Goal: Book appointment/travel/reservation

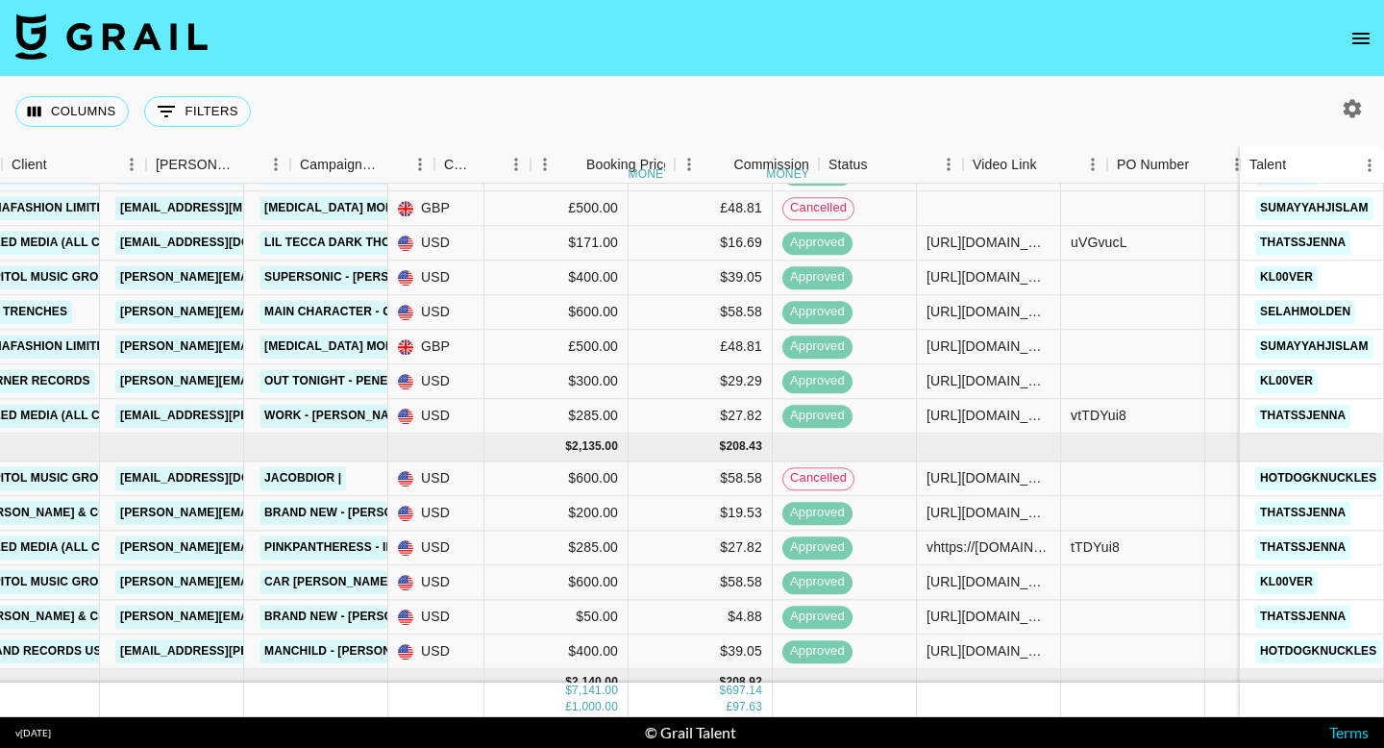
scroll to position [95, 559]
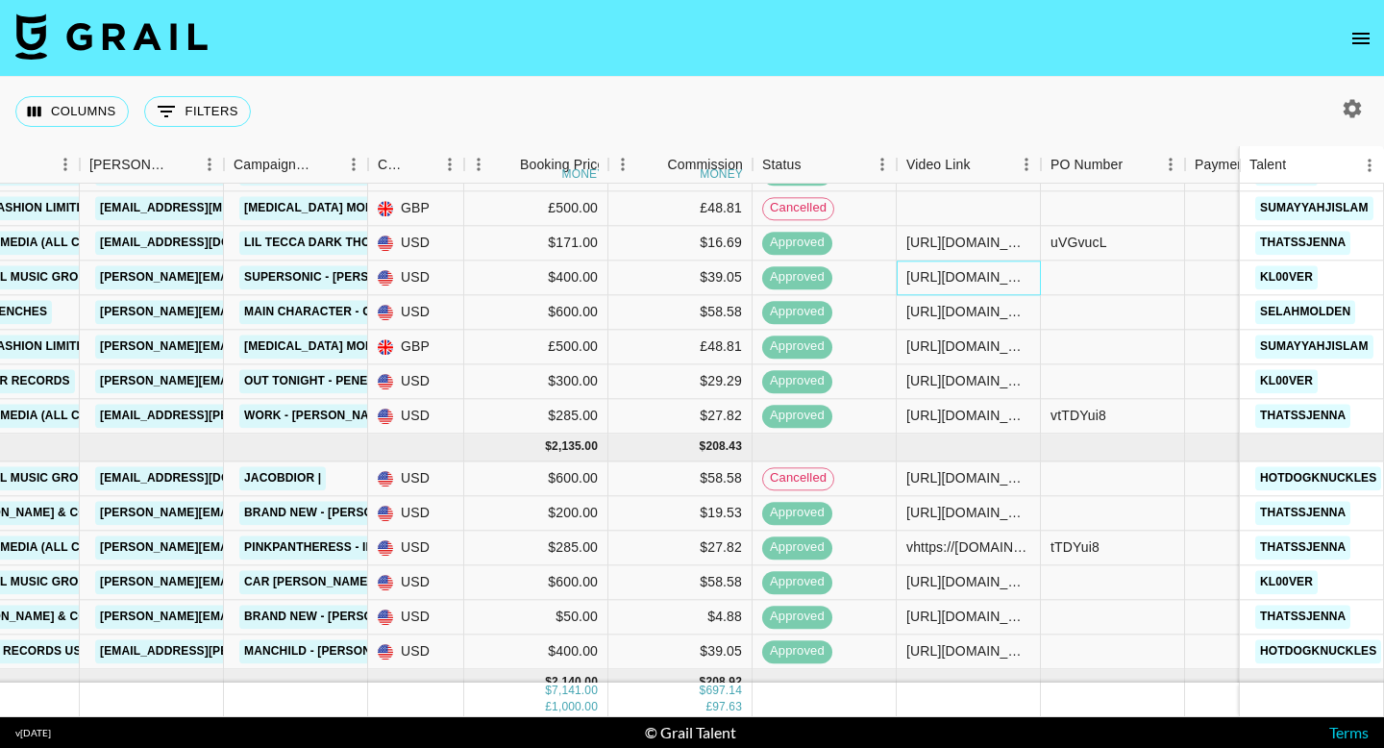
click at [950, 280] on div "[URL][DOMAIN_NAME]" at bounding box center [968, 277] width 124 height 19
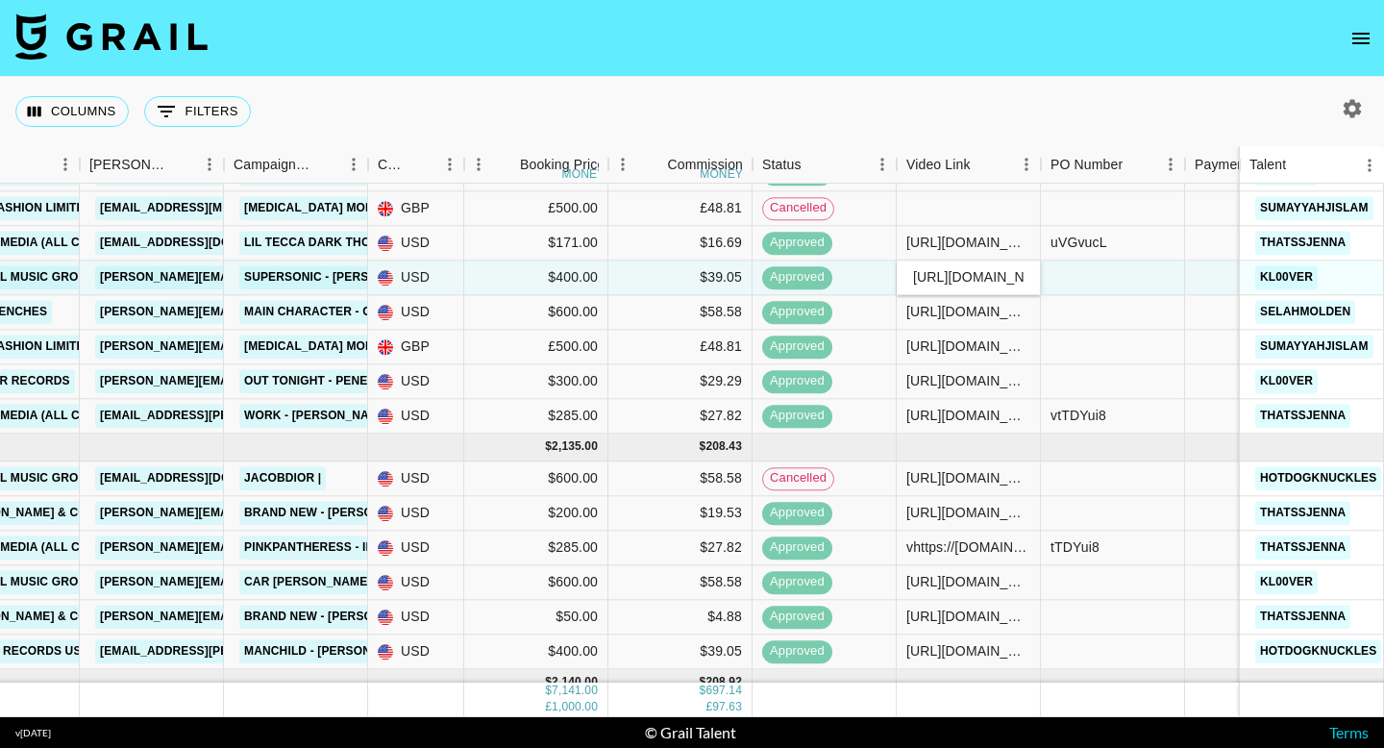
scroll to position [0, 329]
click at [950, 280] on input "[URL][DOMAIN_NAME]" at bounding box center [968, 277] width 141 height 15
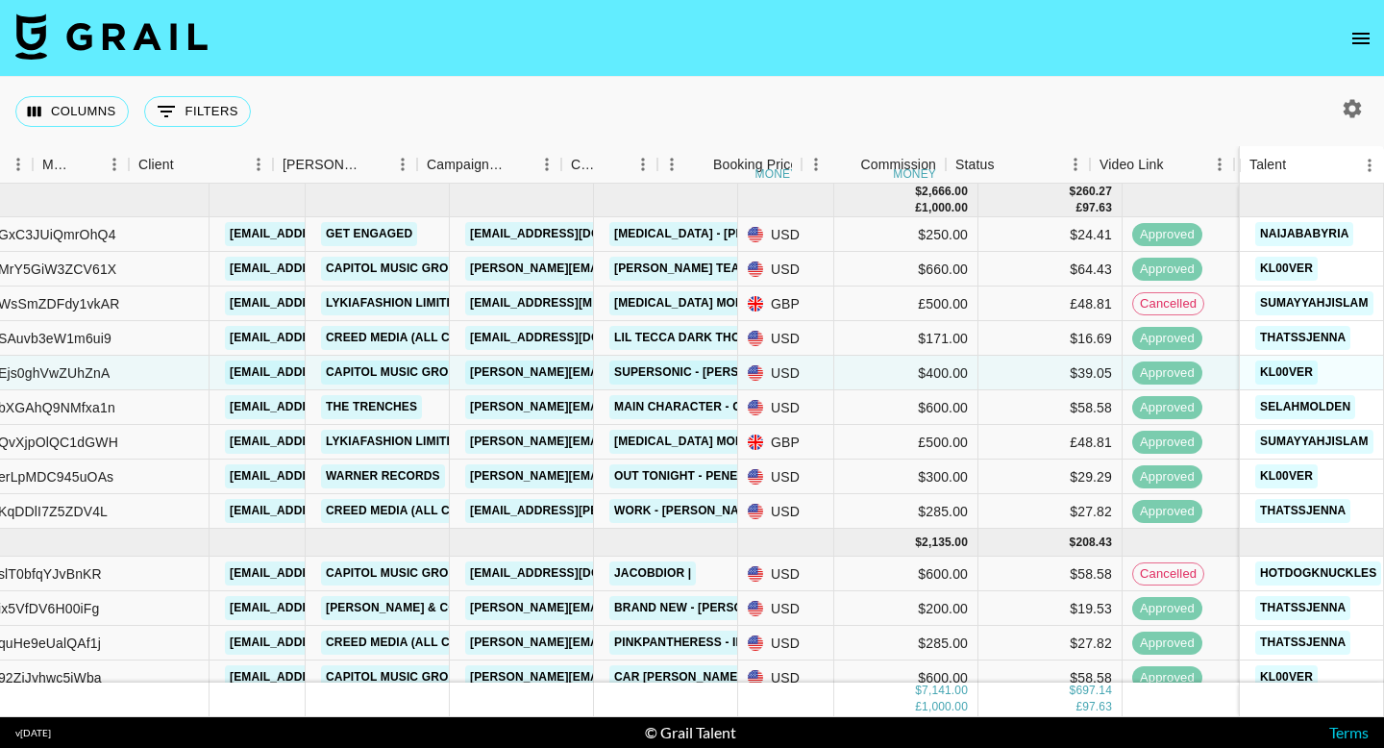
scroll to position [0, 0]
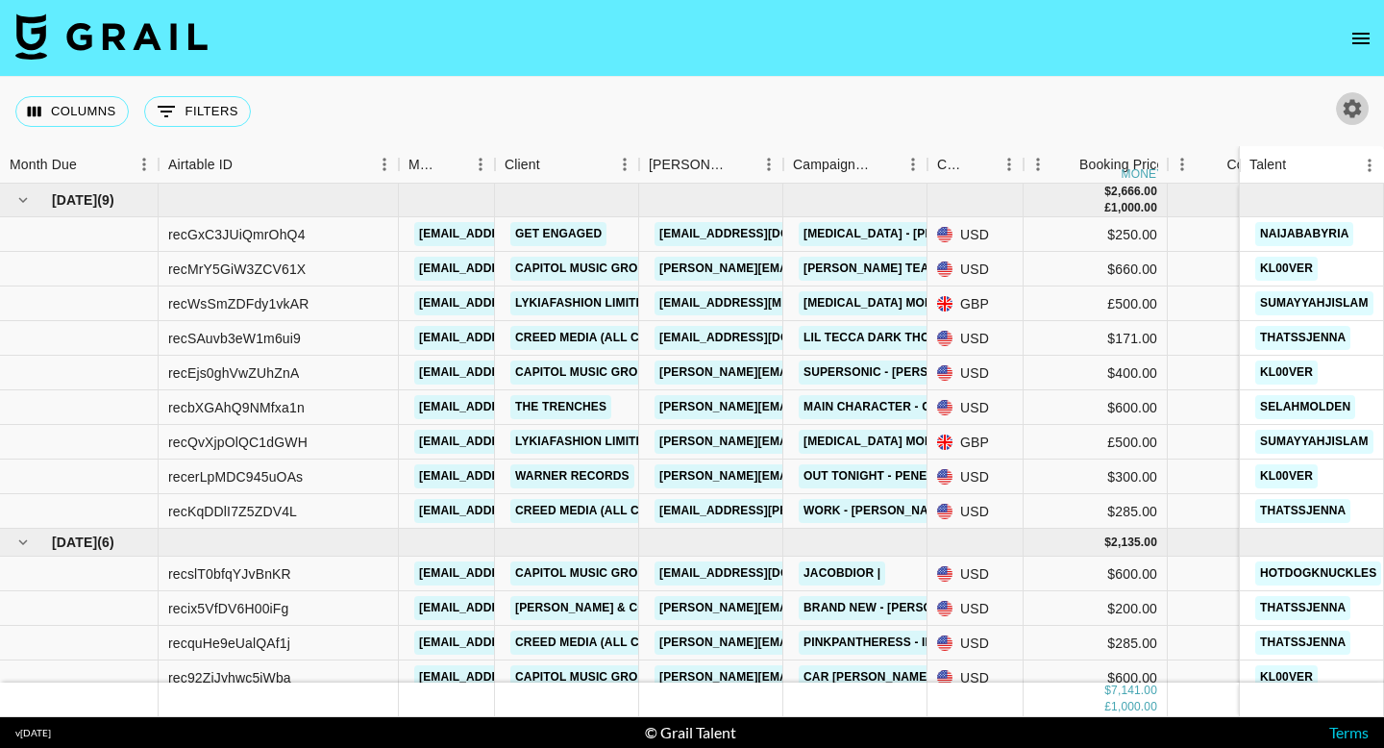
click at [1356, 107] on icon "button" at bounding box center [1352, 108] width 18 height 18
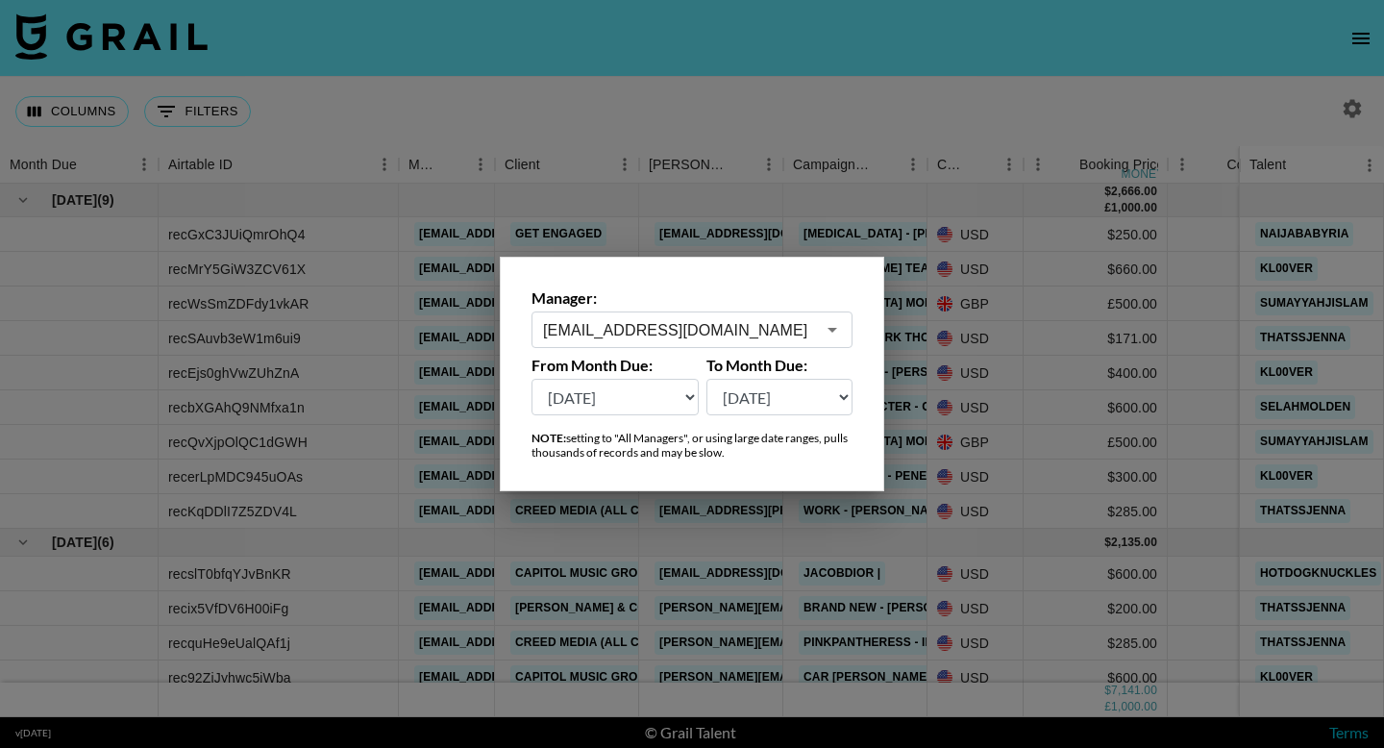
click at [664, 395] on select "[DATE] [DATE] '[DATE] May '[DATE] Mar '[DATE] Jan '[DATE] Nov '[DATE] Sep '[DAT…" at bounding box center [614, 397] width 167 height 37
select select "[DATE]"
click at [531, 379] on select "[DATE] [DATE] '[DATE] May '[DATE] Mar '[DATE] Jan '[DATE] Nov '[DATE] Sep '[DAT…" at bounding box center [614, 397] width 167 height 37
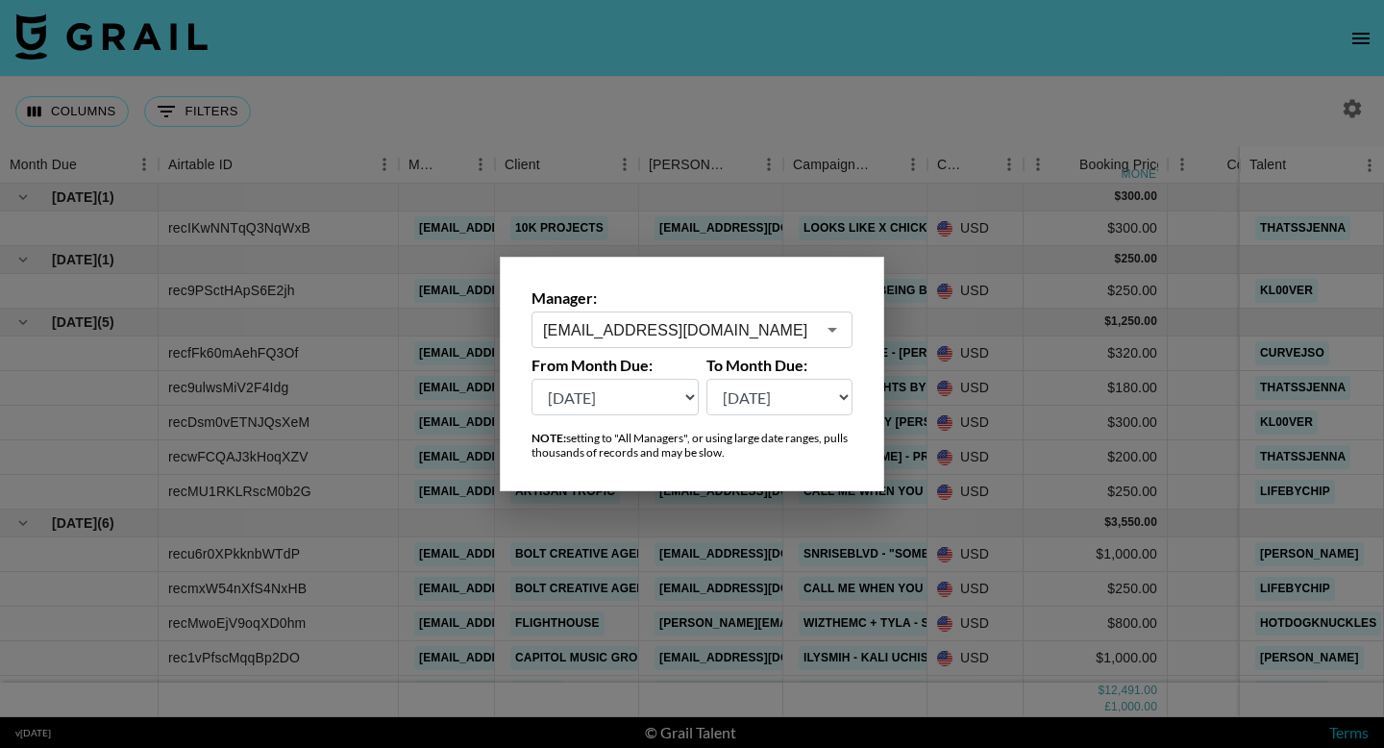
click at [1068, 125] on div at bounding box center [692, 374] width 1384 height 748
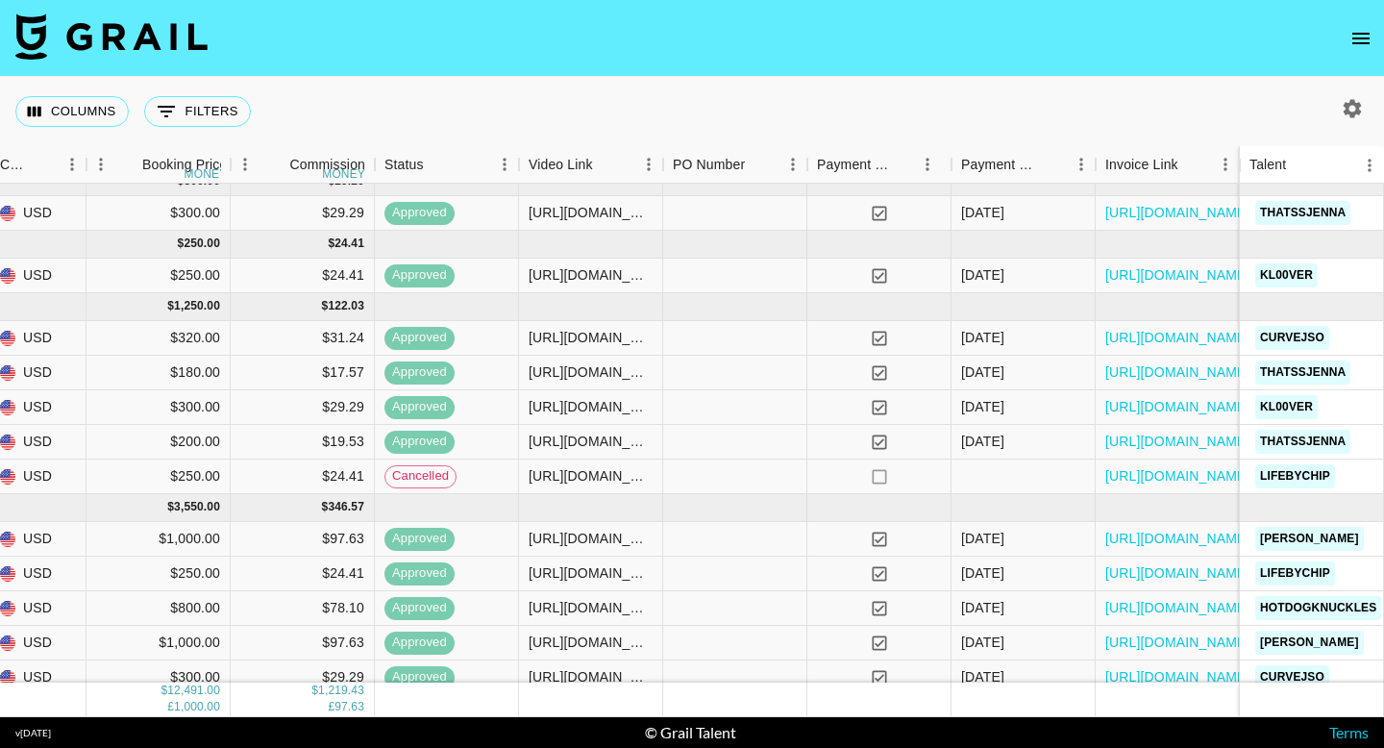
scroll to position [15, 1014]
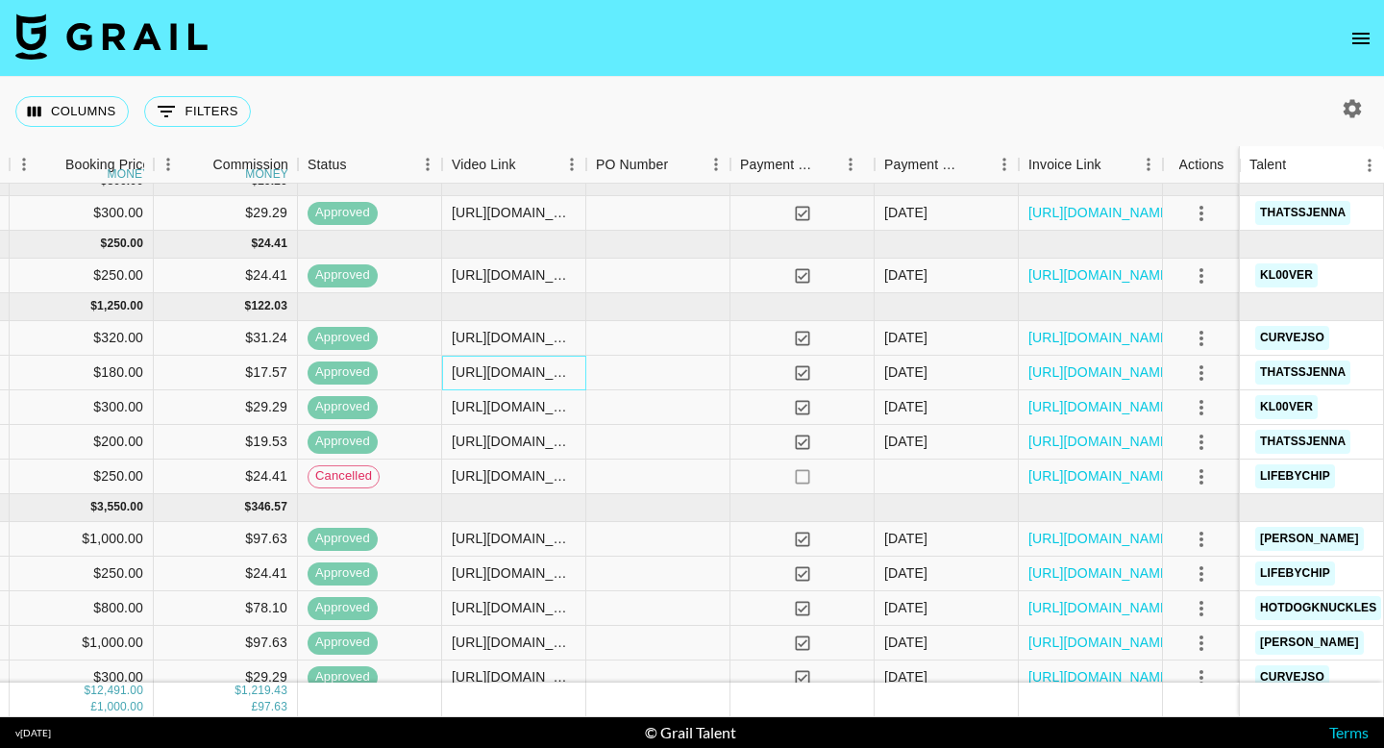
click at [536, 376] on div "[URL][DOMAIN_NAME]" at bounding box center [514, 371] width 124 height 19
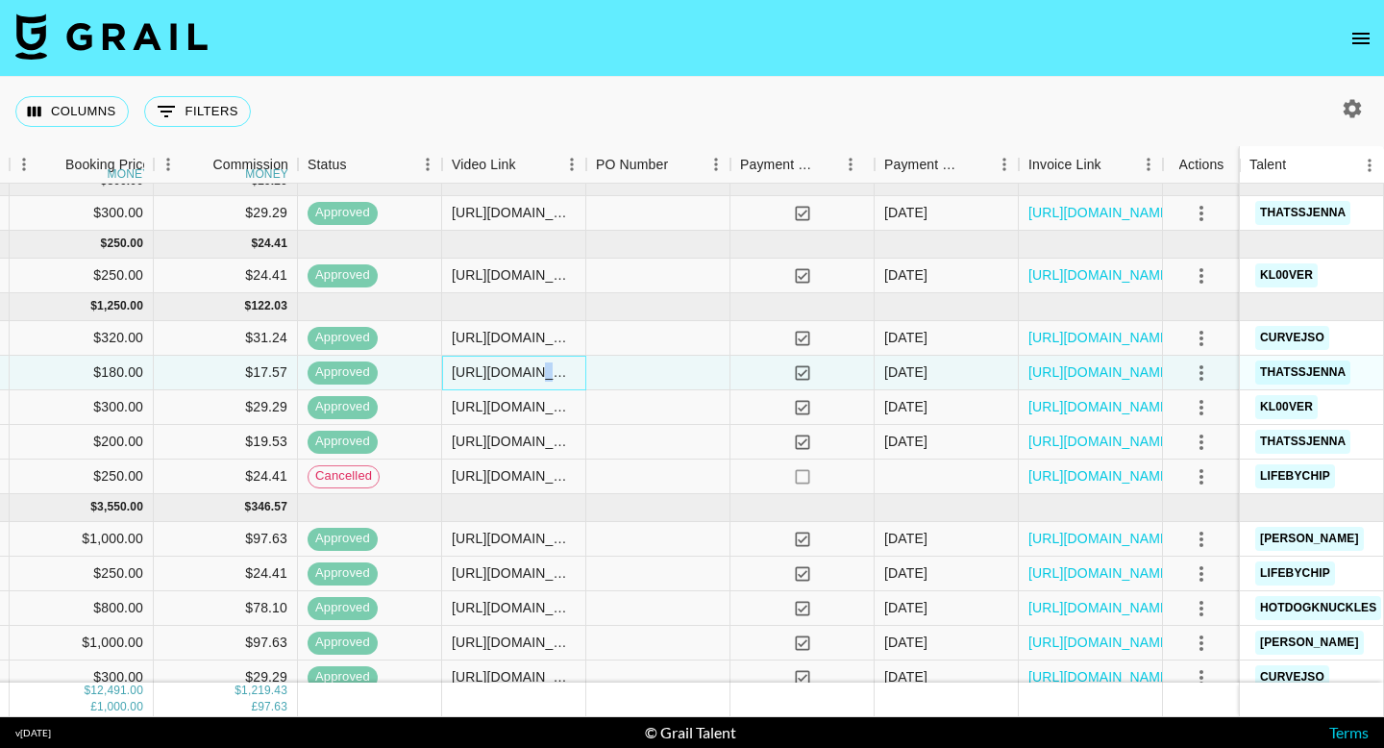
click at [536, 376] on div "[URL][DOMAIN_NAME]" at bounding box center [514, 371] width 124 height 19
click at [536, 376] on input "[URL][DOMAIN_NAME]" at bounding box center [513, 371] width 141 height 15
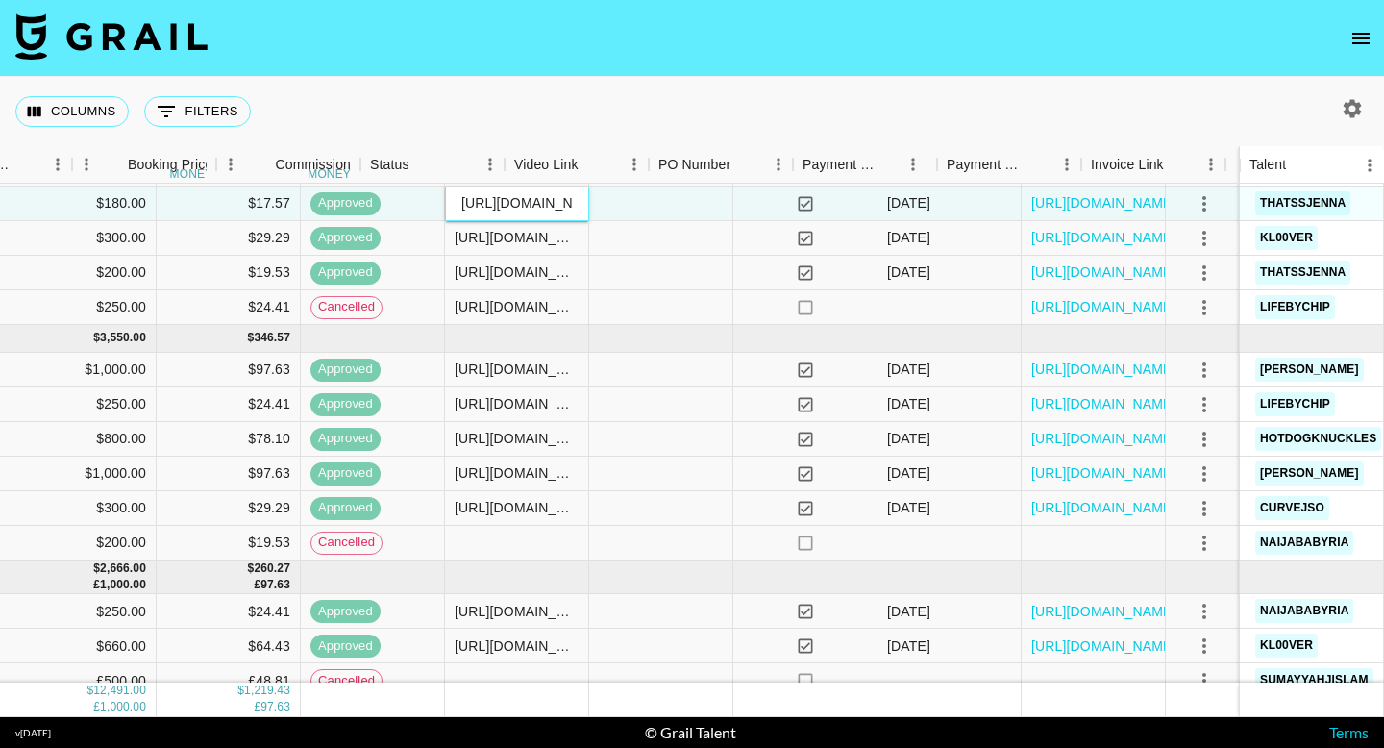
scroll to position [184, 1014]
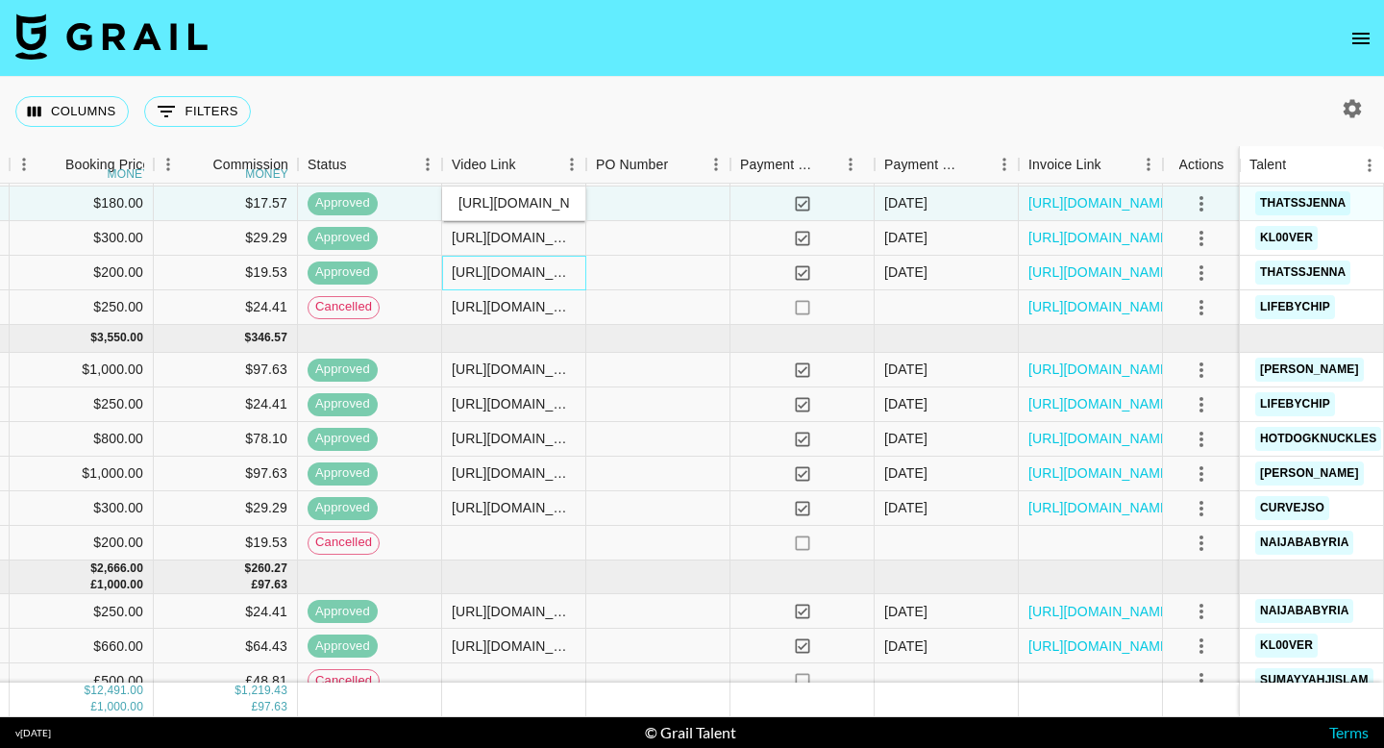
click at [544, 275] on div "[URL][DOMAIN_NAME]" at bounding box center [514, 271] width 124 height 19
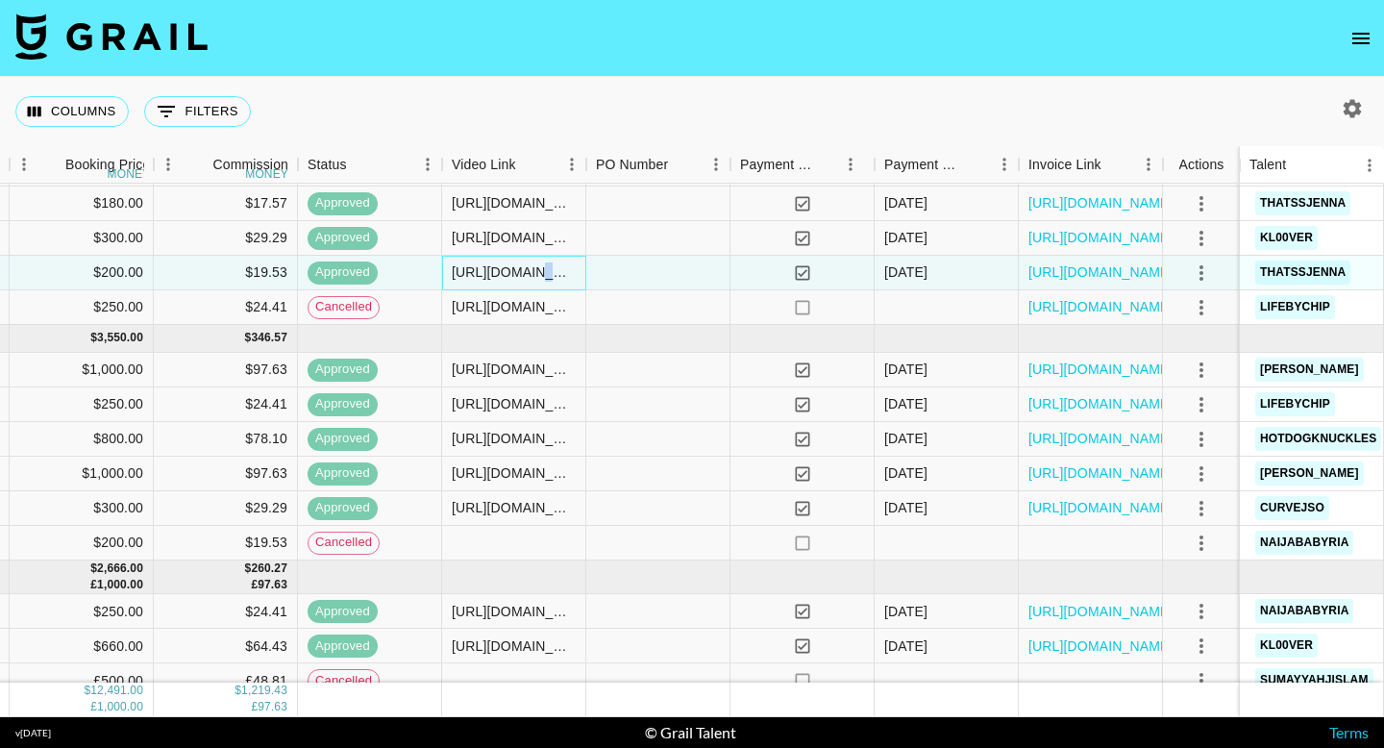
click at [544, 275] on div "[URL][DOMAIN_NAME]" at bounding box center [514, 271] width 124 height 19
click at [544, 275] on input "[URL][DOMAIN_NAME]" at bounding box center [513, 271] width 141 height 15
